Goal: Check status: Check status

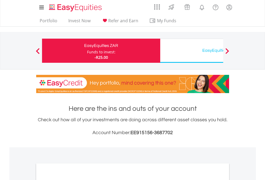
click at [87, 51] on div "Funds to invest:" at bounding box center [101, 51] width 28 height 5
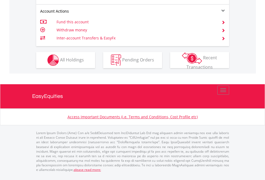
scroll to position [515, 0]
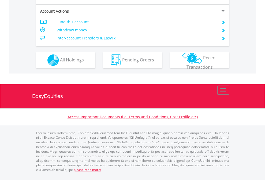
scroll to position [504, 0]
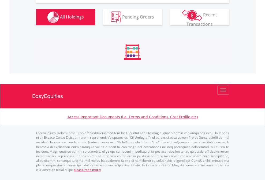
scroll to position [52, 84]
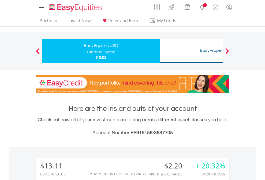
scroll to position [52, 84]
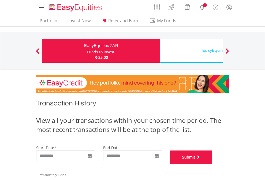
click at [213, 164] on button "Submit" at bounding box center [191, 157] width 42 height 13
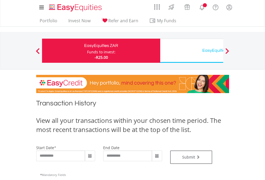
click at [192, 51] on div "EasyEquities USD" at bounding box center [220, 51] width 112 height 8
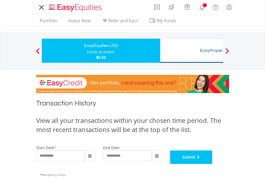
click at [213, 164] on button "Submit" at bounding box center [191, 157] width 42 height 13
